Goal: Information Seeking & Learning: Learn about a topic

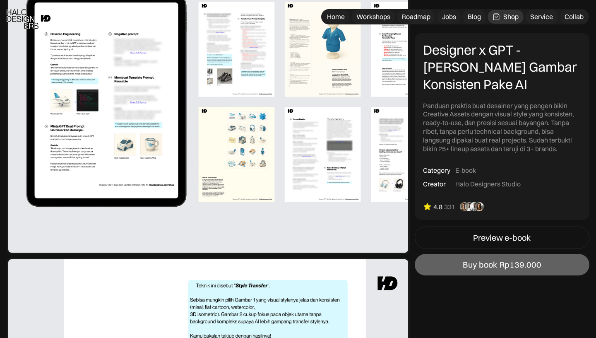
scroll to position [422, 0]
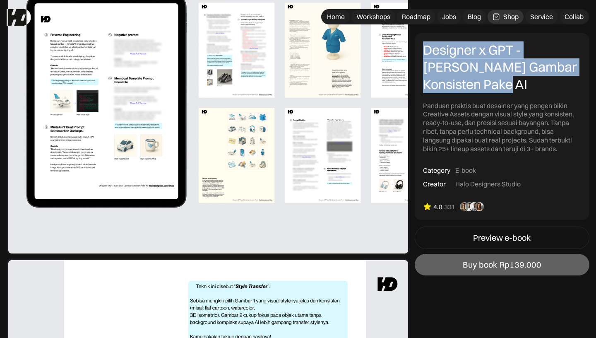
copy div "Designer x GPT - Cara Bikin Gambar Konsisten Pake AI"
drag, startPoint x: 423, startPoint y: 49, endPoint x: 477, endPoint y: 94, distance: 70.2
click at [477, 94] on div "Designer x GPT - Cara Bikin Gambar Konsisten Pake AI Panduan praktis buat desai…" at bounding box center [502, 97] width 158 height 112
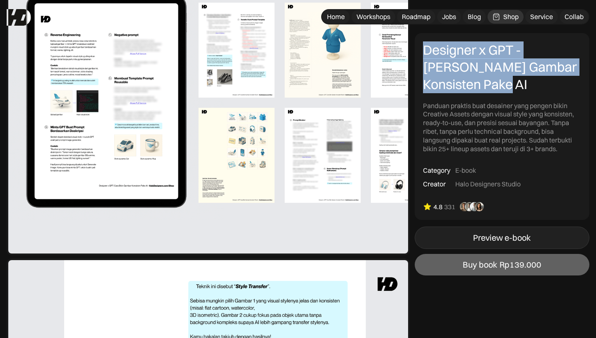
click at [523, 240] on div "Preview e-book" at bounding box center [502, 238] width 58 height 10
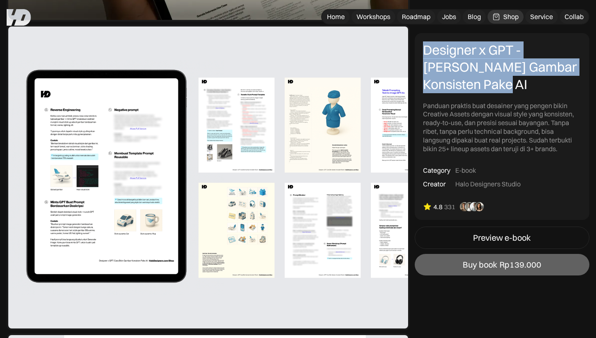
scroll to position [332, 0]
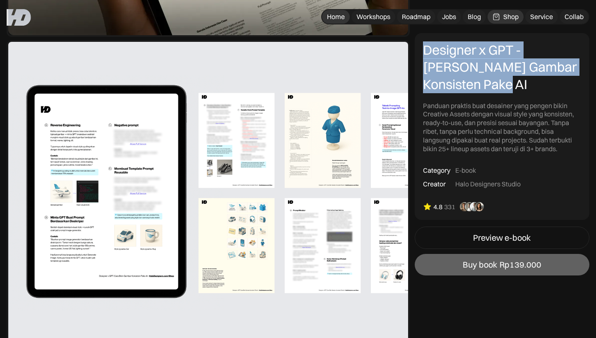
click at [334, 16] on div "Home" at bounding box center [336, 16] width 18 height 9
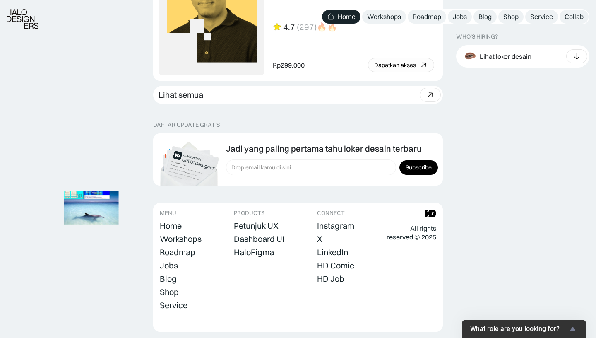
scroll to position [2343, 0]
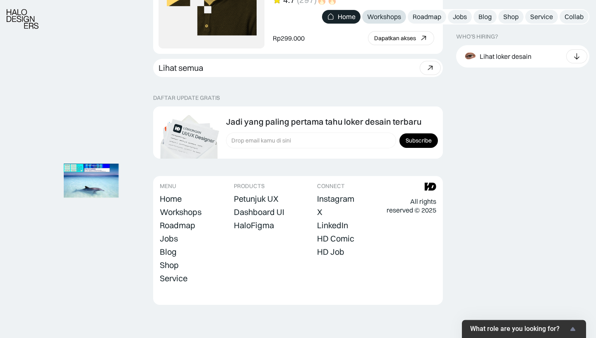
click at [393, 16] on div "Workshops" at bounding box center [384, 16] width 34 height 9
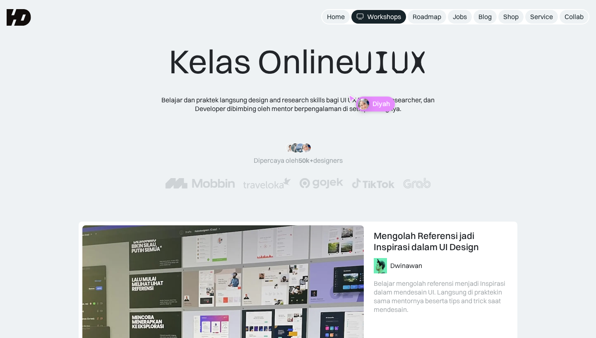
click at [367, 101] on img at bounding box center [363, 104] width 12 height 12
click at [354, 87] on div "Kelas Online UIUX Belajar dan praktek langsung design and research skills bagi …" at bounding box center [298, 122] width 332 height 163
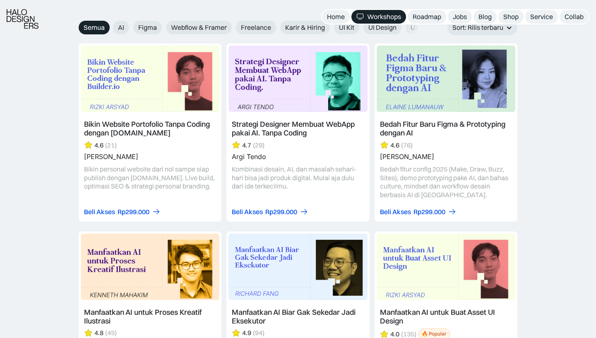
scroll to position [958, 0]
